Goal: Task Accomplishment & Management: Complete application form

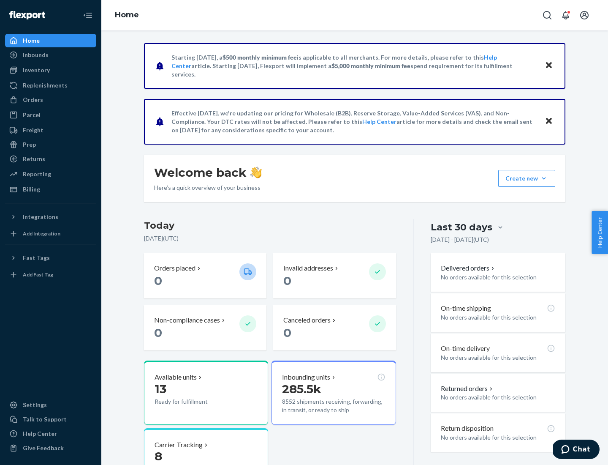
click at [544, 178] on button "Create new Create new inbound Create new order Create new product" at bounding box center [526, 178] width 57 height 17
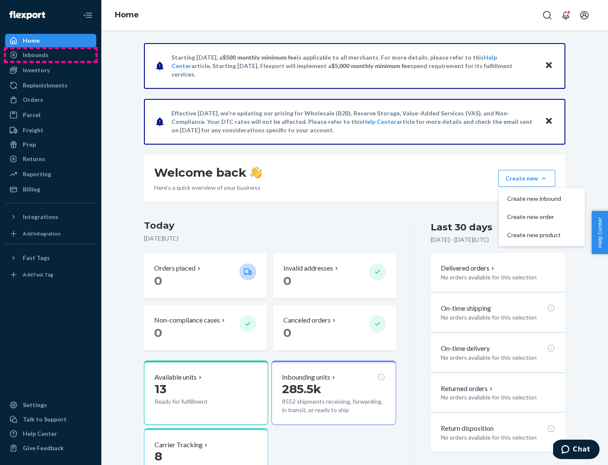
click at [51, 55] on div "Inbounds" at bounding box center [51, 55] width 90 height 12
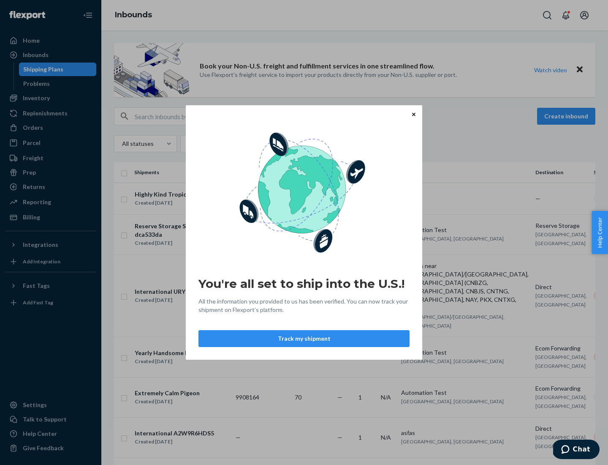
click at [304, 338] on button "Track my shipment" at bounding box center [304, 338] width 211 height 17
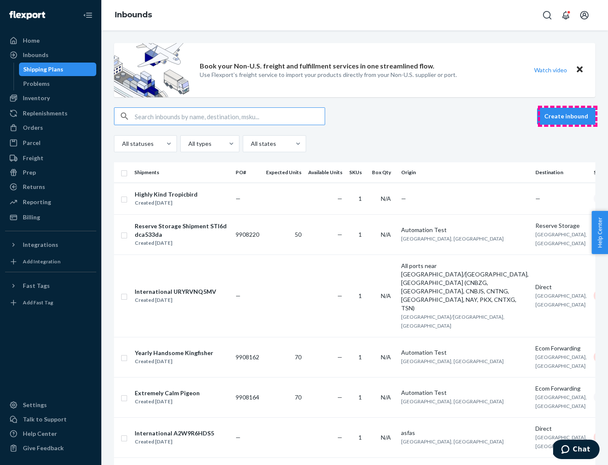
click at [568, 116] on button "Create inbound" at bounding box center [566, 116] width 58 height 17
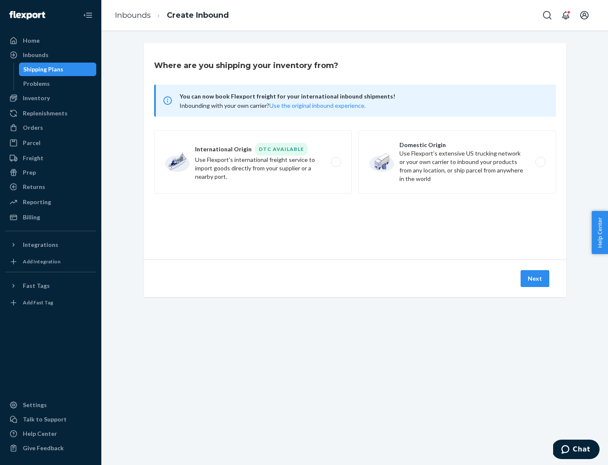
click at [253, 162] on label "International Origin DTC Available Use Flexport's international freight service…" at bounding box center [253, 161] width 198 height 63
click at [336, 162] on input "International Origin DTC Available Use Flexport's international freight service…" at bounding box center [338, 161] width 5 height 5
radio input "true"
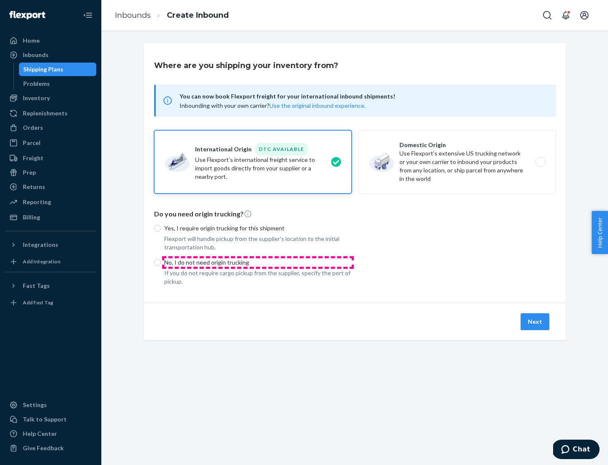
click at [258, 262] on p "No, I do not need origin trucking" at bounding box center [258, 262] width 188 height 8
click at [161, 262] on input "No, I do not need origin trucking" at bounding box center [157, 262] width 7 height 7
radio input "true"
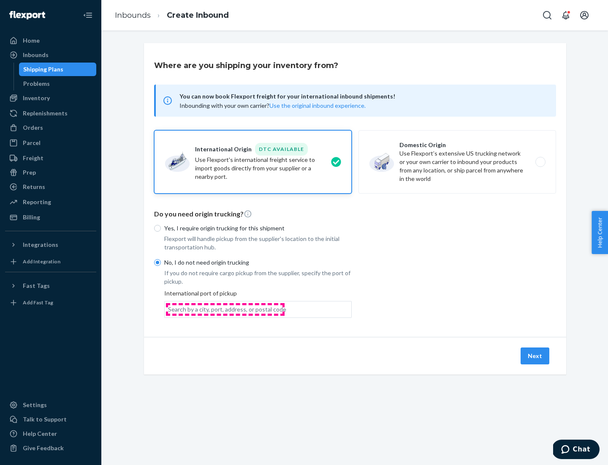
click at [225, 309] on div "Search by a city, port, address, or postal code" at bounding box center [227, 309] width 118 height 8
click at [169, 309] on input "Search by a city, port, address, or postal code" at bounding box center [168, 309] width 1 height 8
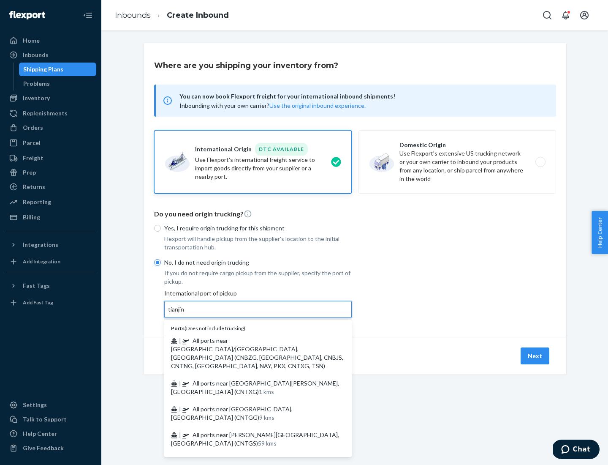
click at [250, 340] on span "| All ports near [GEOGRAPHIC_DATA]/[GEOGRAPHIC_DATA], [GEOGRAPHIC_DATA] (CNBZG,…" at bounding box center [257, 353] width 172 height 33
click at [185, 313] on input "tianjin" at bounding box center [176, 309] width 17 height 8
type input "All ports near [GEOGRAPHIC_DATA]/[GEOGRAPHIC_DATA], [GEOGRAPHIC_DATA] (CNBZG, […"
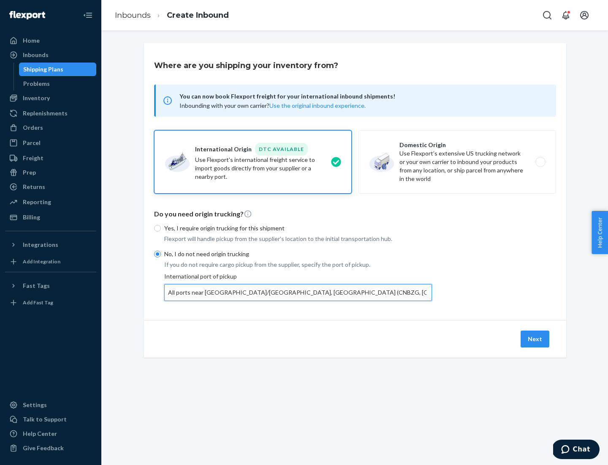
click at [536, 338] on button "Next" at bounding box center [535, 338] width 29 height 17
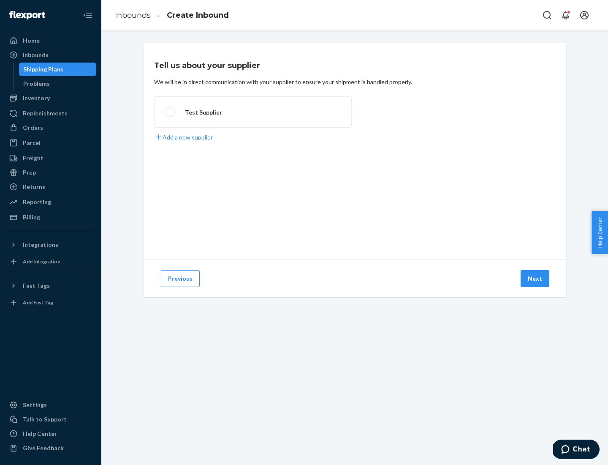
click at [253, 112] on label "Test Supplier" at bounding box center [253, 111] width 198 height 31
click at [170, 112] on input "Test Supplier" at bounding box center [167, 111] width 5 height 5
radio input "true"
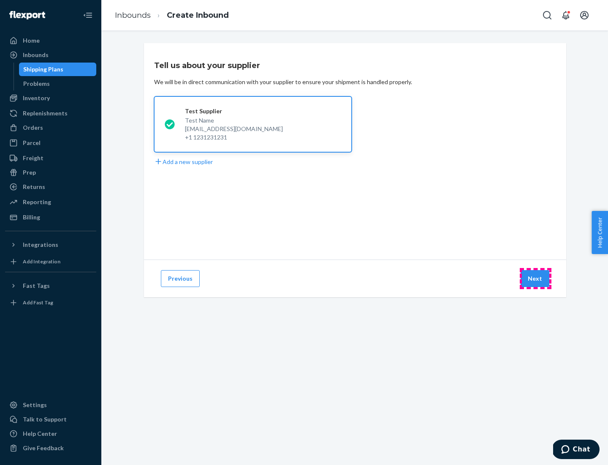
click at [536, 278] on button "Next" at bounding box center [535, 278] width 29 height 17
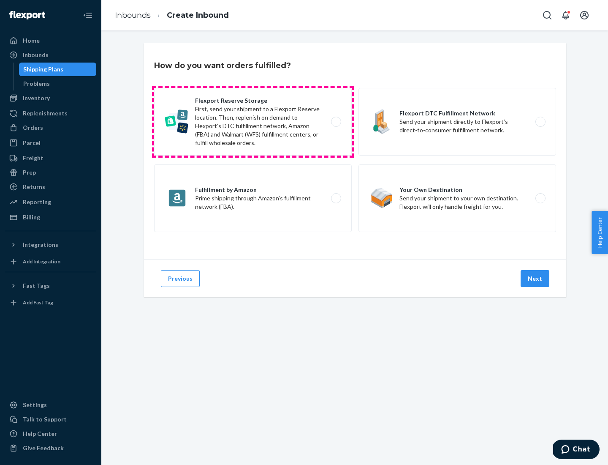
click at [253, 122] on label "Flexport Reserve Storage First, send your shipment to a Flexport Reserve locati…" at bounding box center [253, 122] width 198 height 68
click at [336, 122] on input "Flexport Reserve Storage First, send your shipment to a Flexport Reserve locati…" at bounding box center [338, 121] width 5 height 5
radio input "true"
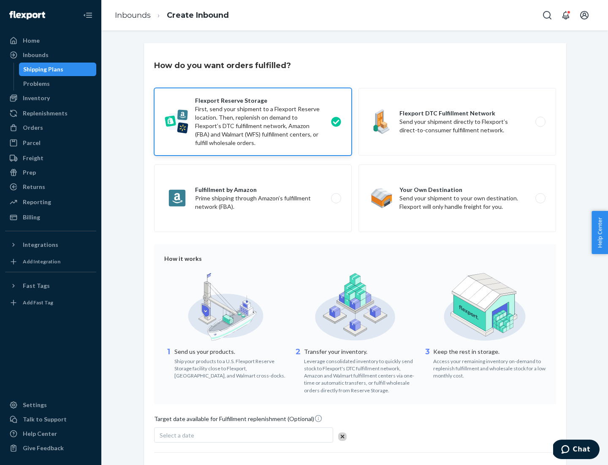
scroll to position [69, 0]
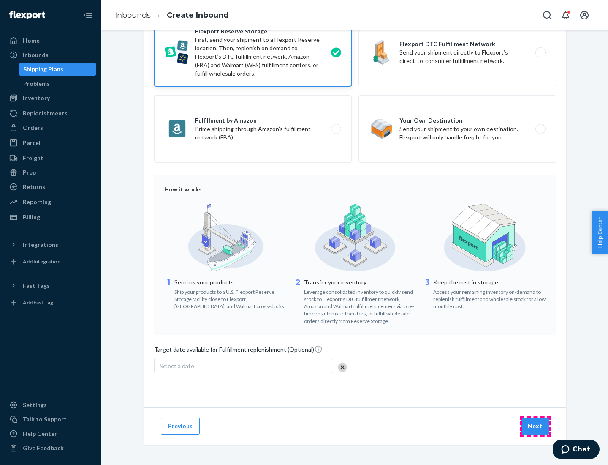
click at [536, 425] on button "Next" at bounding box center [535, 425] width 29 height 17
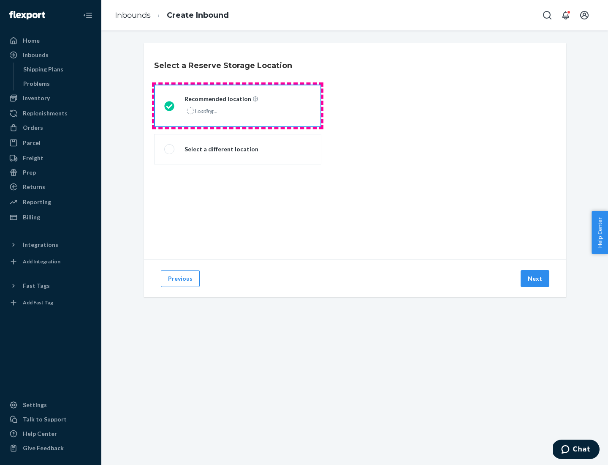
click at [238, 106] on div "Loading..." at bounding box center [221, 111] width 72 height 12
click at [170, 106] on input "Recommended location Loading..." at bounding box center [166, 105] width 5 height 5
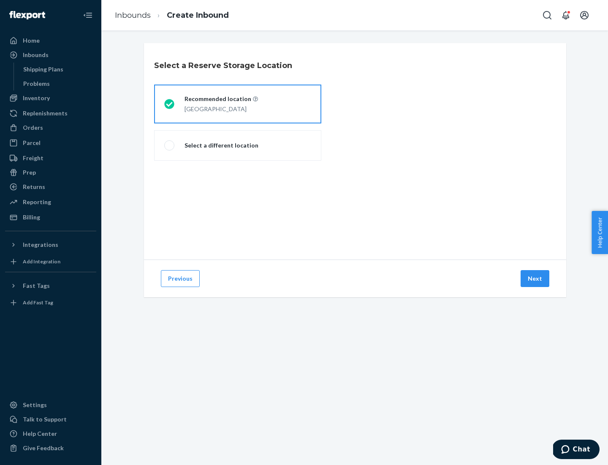
click at [536, 278] on button "Next" at bounding box center [535, 278] width 29 height 17
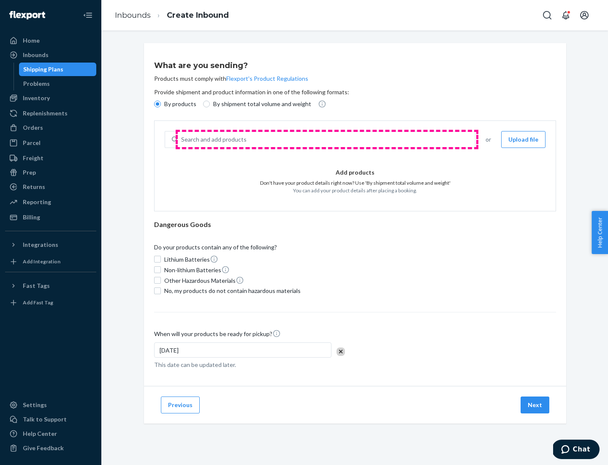
click at [327, 139] on div "Search and add products" at bounding box center [326, 139] width 297 height 15
click at [182, 139] on input "Search and add products" at bounding box center [181, 139] width 1 height 8
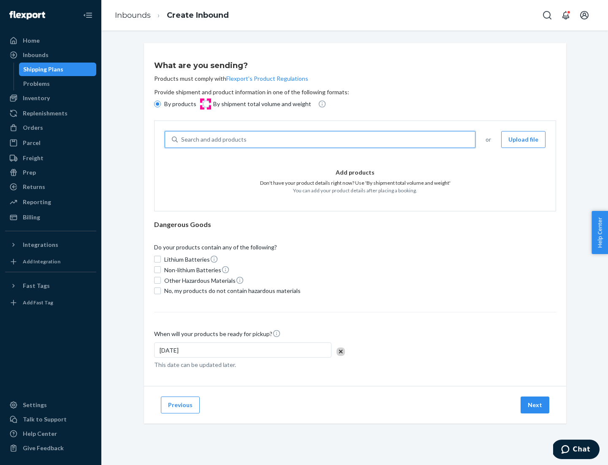
click at [205, 104] on input "By shipment total volume and weight" at bounding box center [206, 104] width 7 height 7
radio input "true"
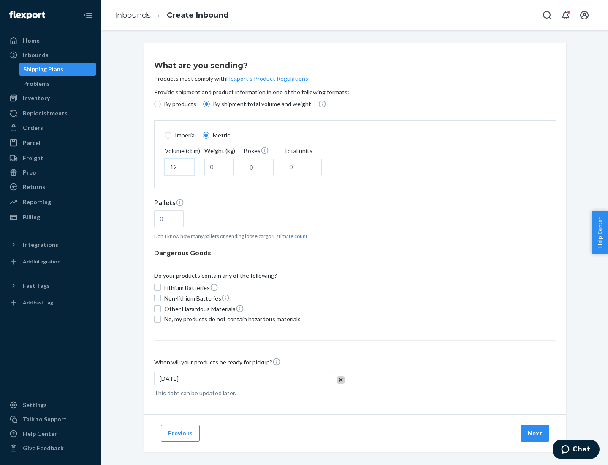
type input "12"
type input "22"
type input "222"
type input "121"
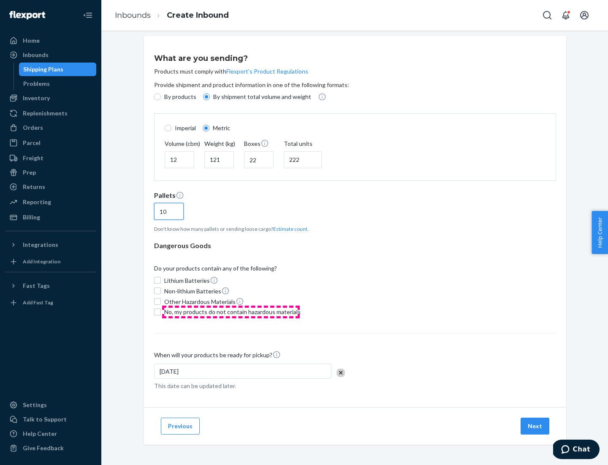
type input "10"
click at [231, 311] on span "No, my products do not contain hazardous materials" at bounding box center [232, 312] width 136 height 8
click at [161, 311] on input "No, my products do not contain hazardous materials" at bounding box center [157, 311] width 7 height 7
checkbox input "true"
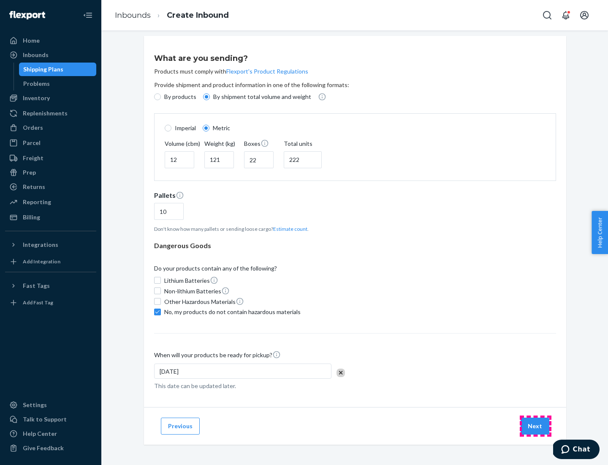
click at [536, 425] on button "Next" at bounding box center [535, 425] width 29 height 17
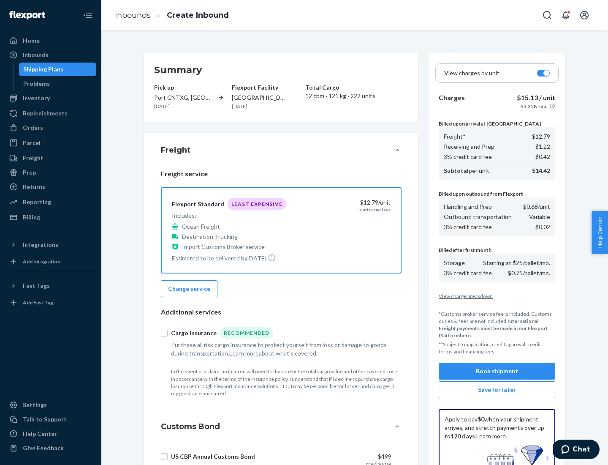
scroll to position [123, 0]
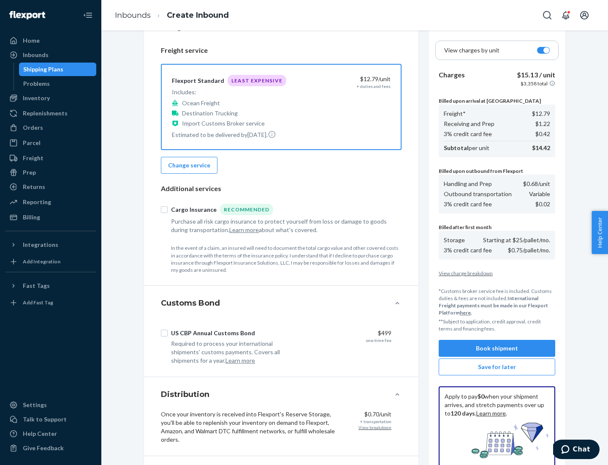
click at [497, 348] on button "Book shipment" at bounding box center [497, 348] width 117 height 17
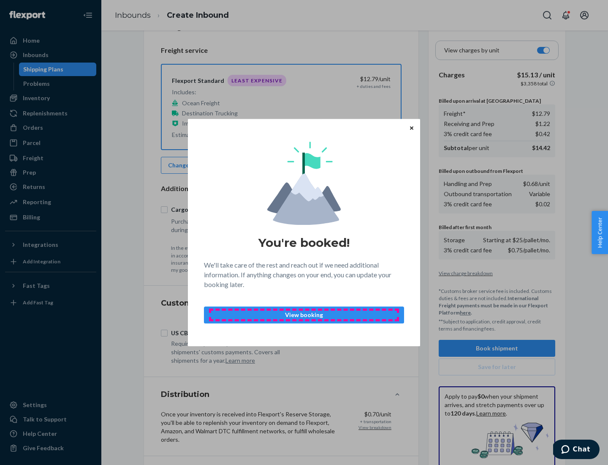
click at [304, 314] on p "View booking" at bounding box center [304, 314] width 186 height 8
